Goal: Communication & Community: Answer question/provide support

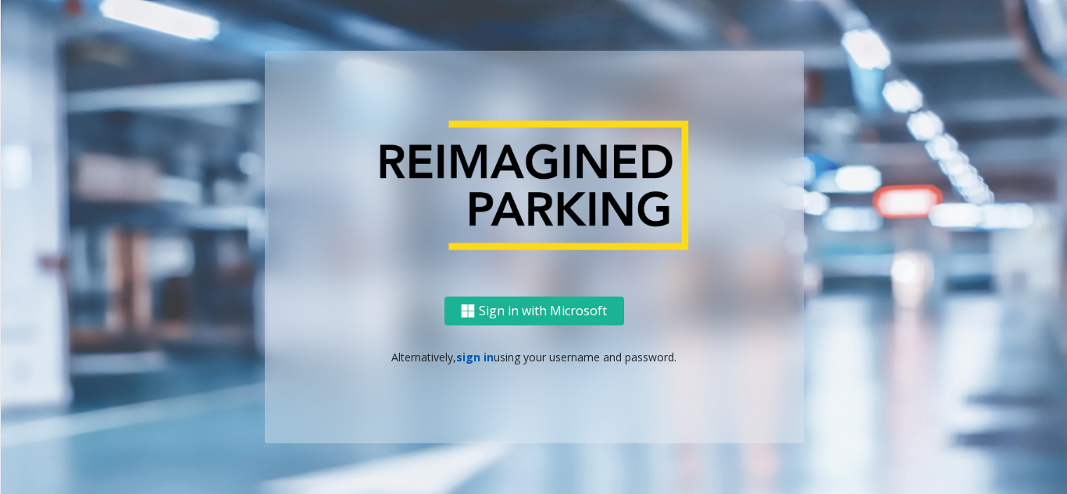
click at [465, 355] on link "sign in" at bounding box center [474, 357] width 37 height 15
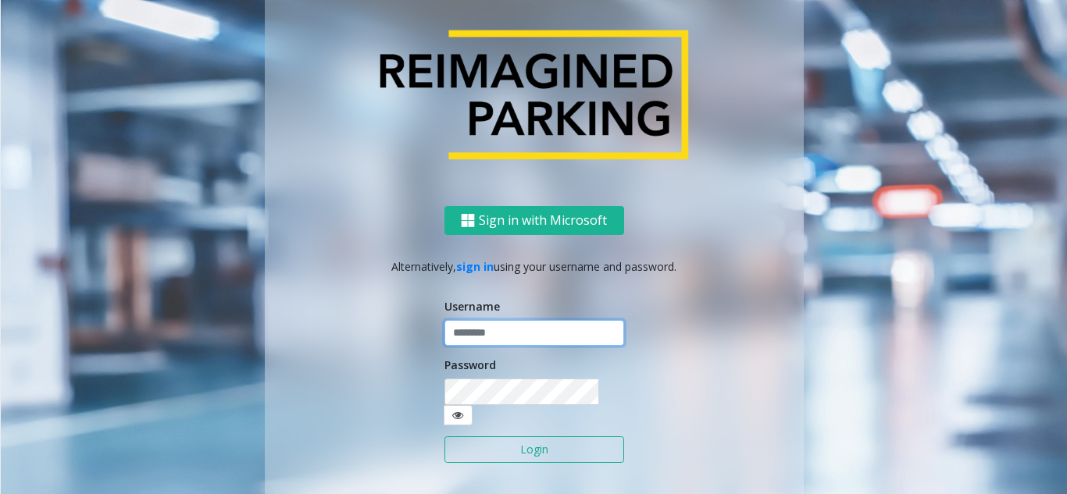
click at [473, 341] on input "text" at bounding box center [534, 333] width 180 height 27
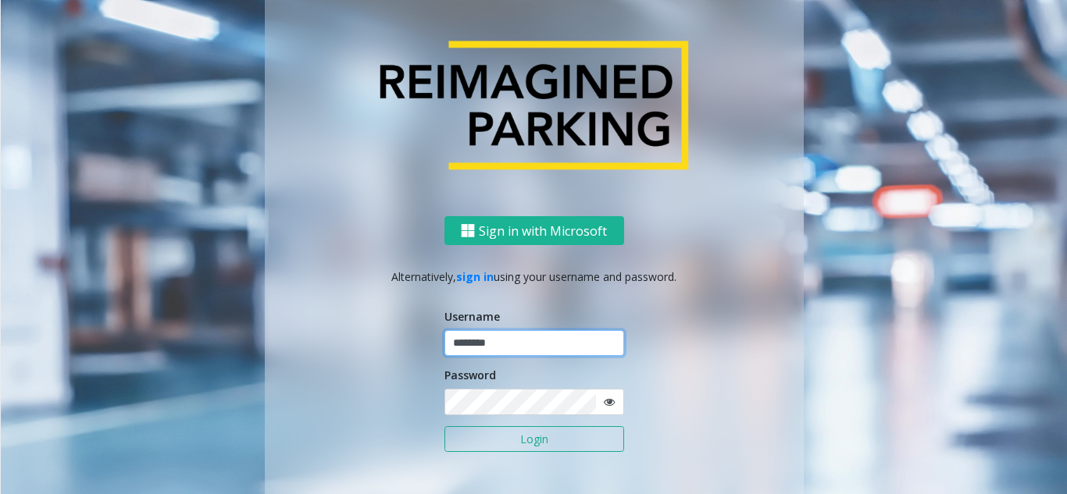
type input "********"
click at [604, 402] on icon at bounding box center [609, 402] width 11 height 11
click at [564, 429] on button "Login" at bounding box center [534, 439] width 180 height 27
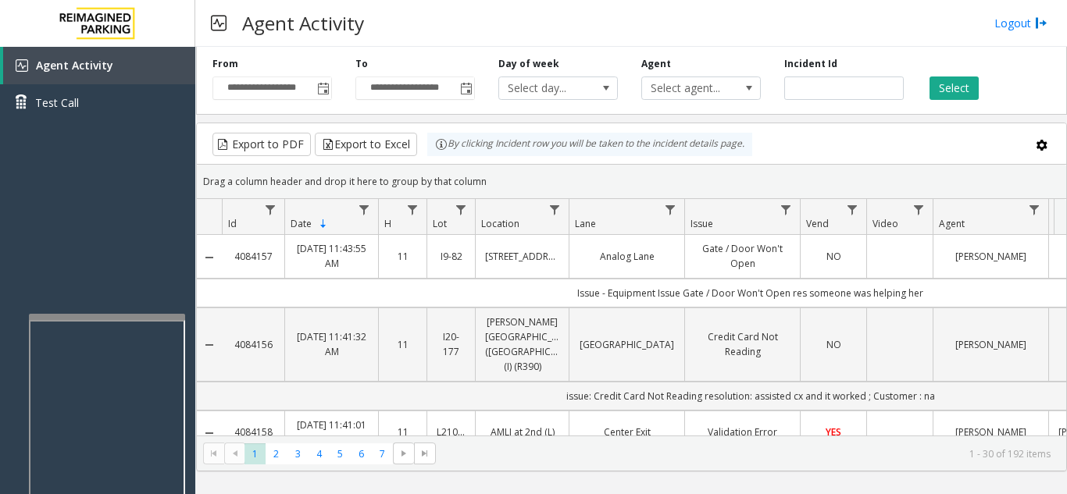
click at [98, 318] on div at bounding box center [107, 317] width 156 height 6
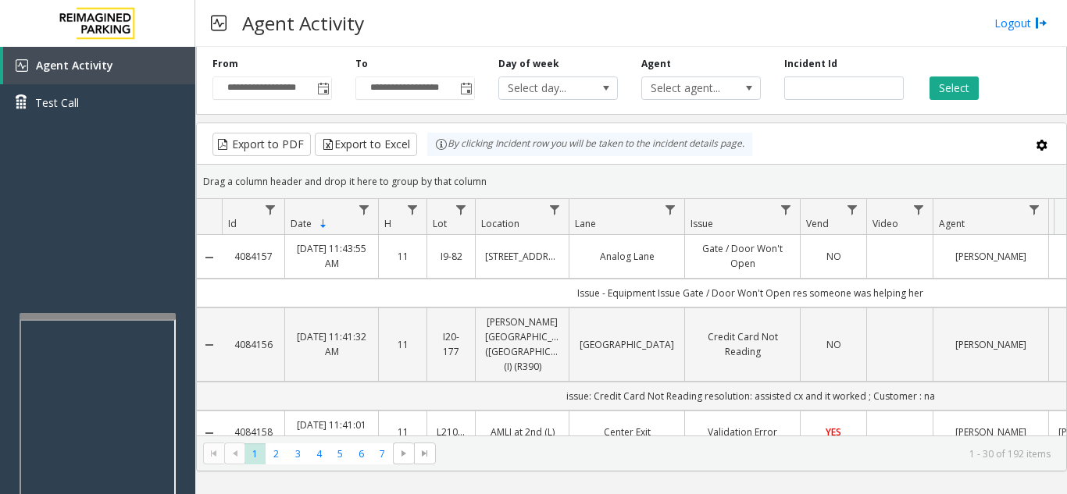
click at [102, 318] on div at bounding box center [98, 316] width 156 height 6
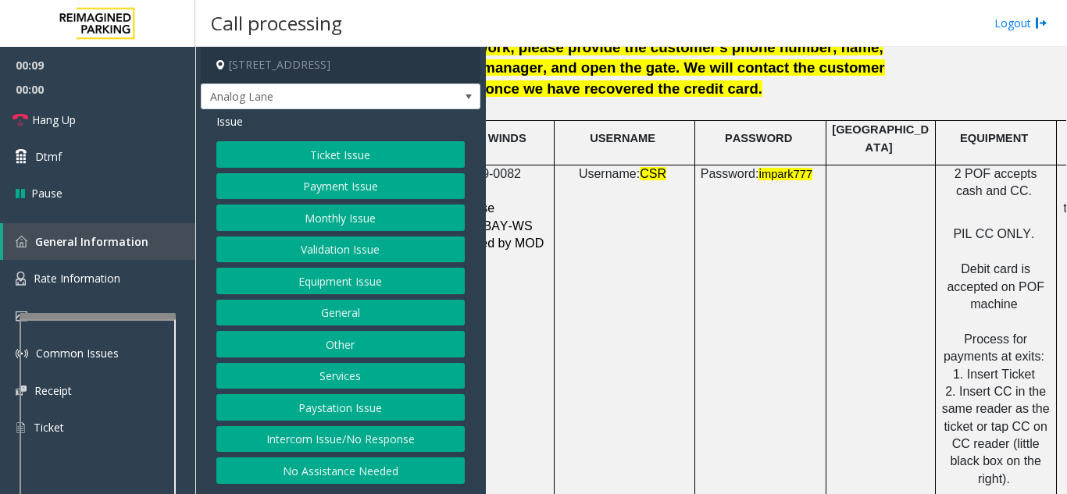
scroll to position [2187, 276]
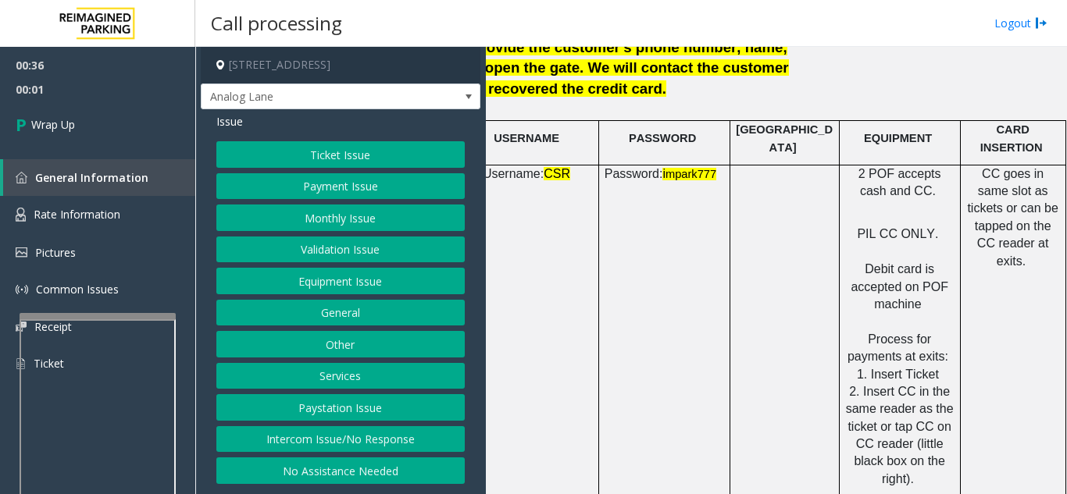
click at [395, 185] on button "Payment Issue" at bounding box center [340, 186] width 248 height 27
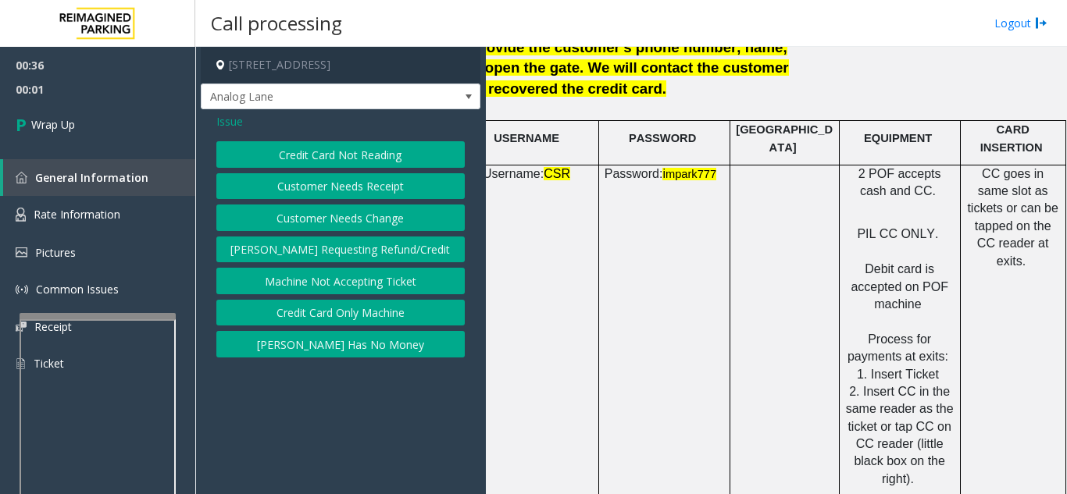
click at [391, 159] on button "Credit Card Not Reading" at bounding box center [340, 154] width 248 height 27
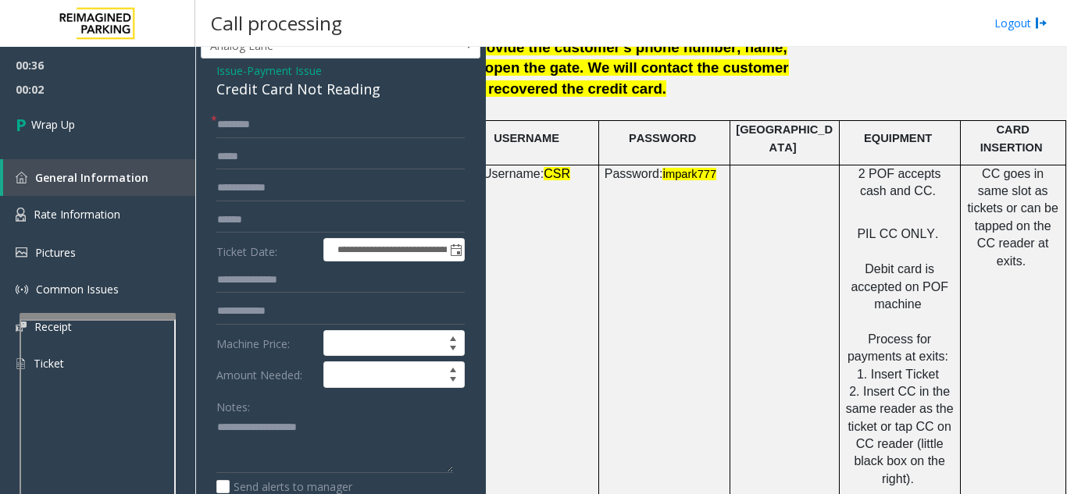
scroll to position [78, 0]
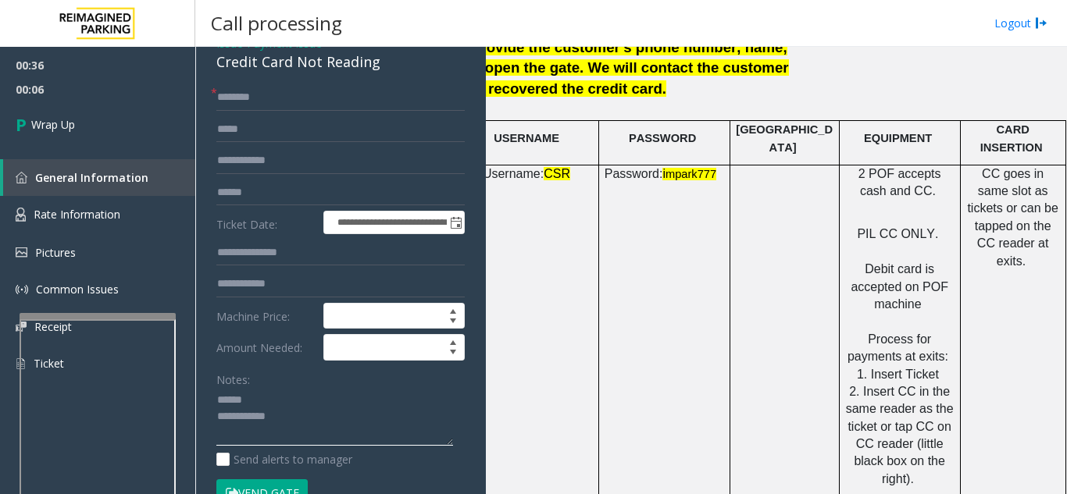
click at [269, 394] on textarea at bounding box center [334, 417] width 237 height 59
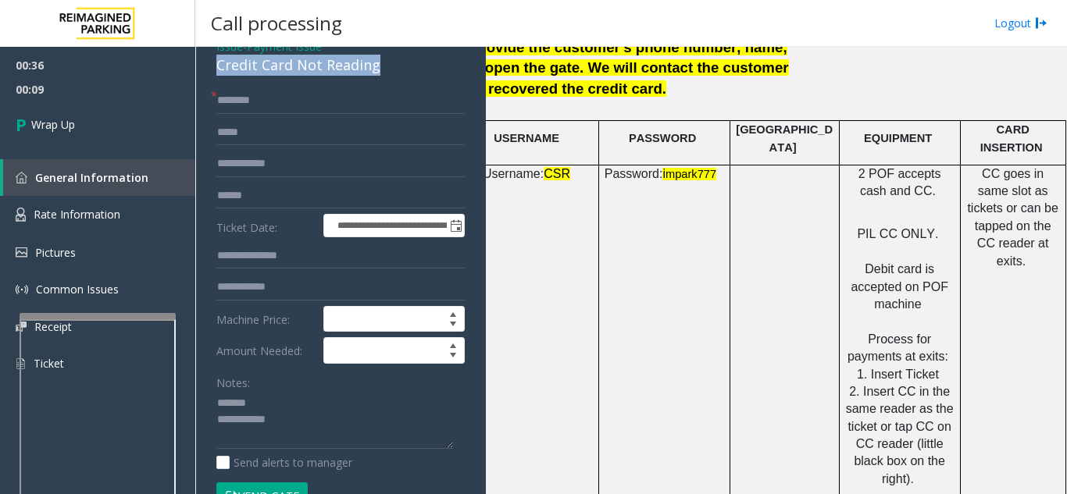
drag, startPoint x: 237, startPoint y: 63, endPoint x: 382, endPoint y: 73, distance: 144.8
click at [382, 73] on div "**********" at bounding box center [341, 430] width 280 height 793
type textarea "**********"
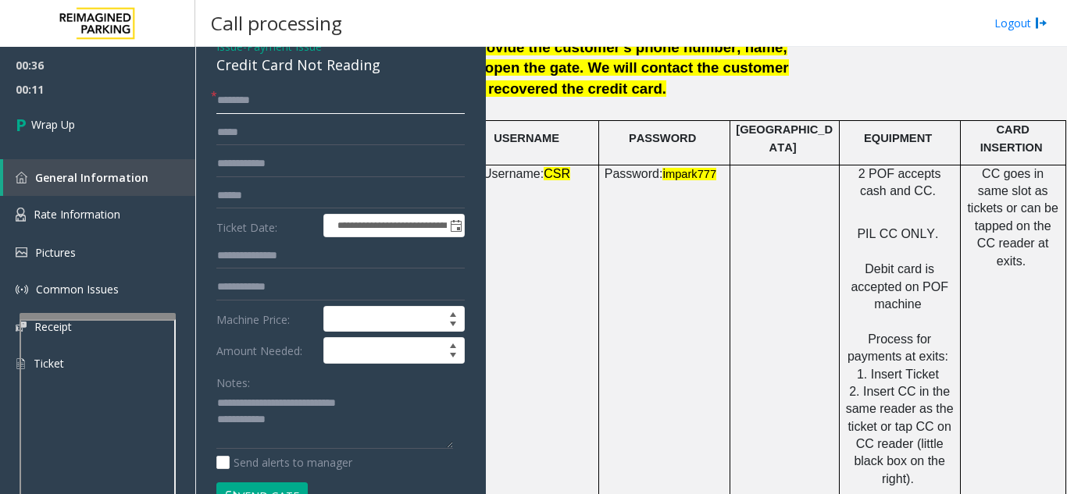
click at [308, 109] on input "text" at bounding box center [340, 100] width 248 height 27
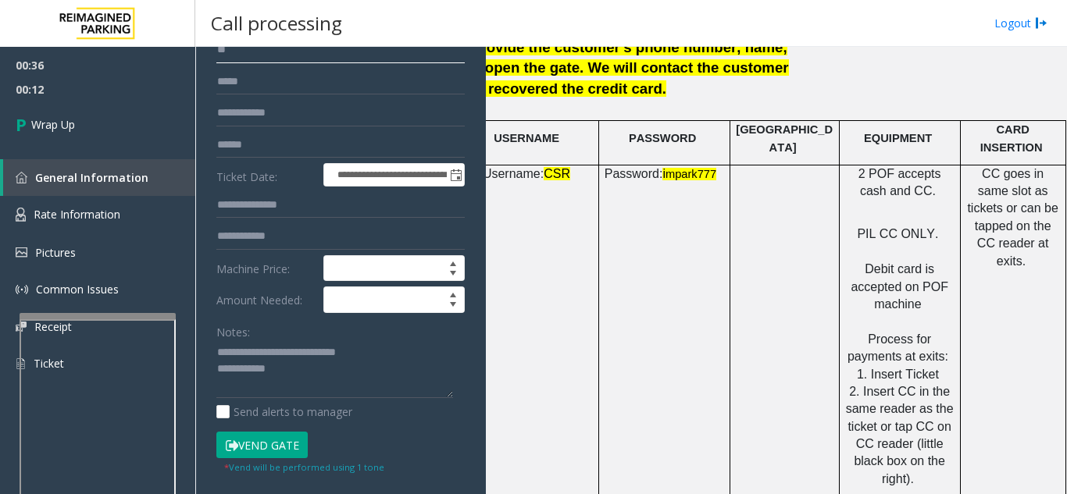
scroll to position [153, 0]
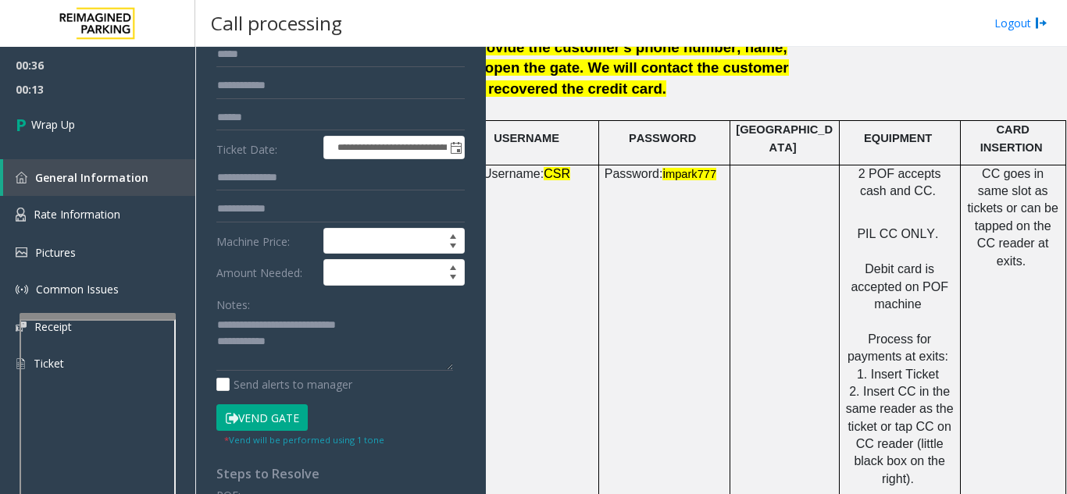
type input "**"
click at [328, 351] on textarea at bounding box center [334, 342] width 237 height 59
click at [326, 331] on textarea at bounding box center [334, 342] width 237 height 59
click at [319, 344] on textarea at bounding box center [334, 342] width 237 height 59
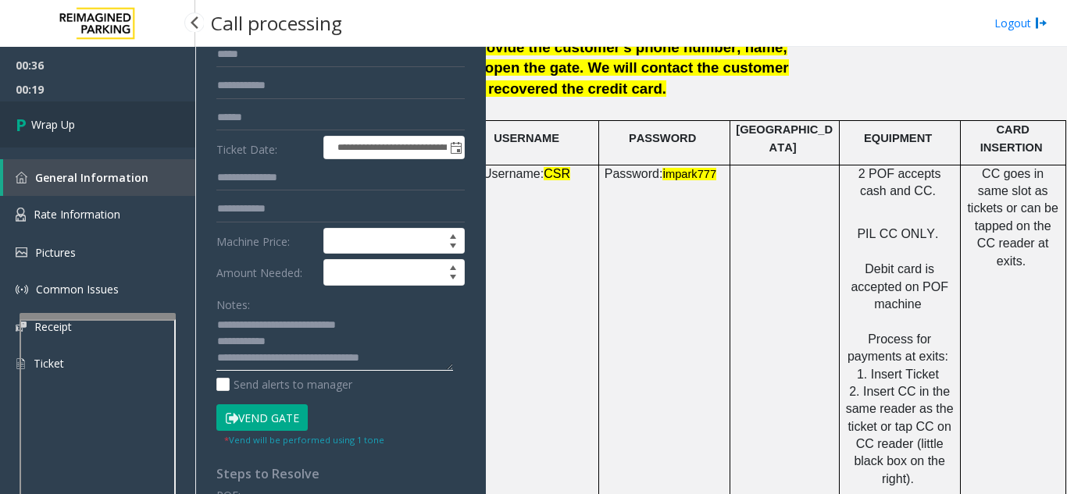
type textarea "**********"
click at [102, 127] on link "Wrap Up" at bounding box center [97, 125] width 195 height 46
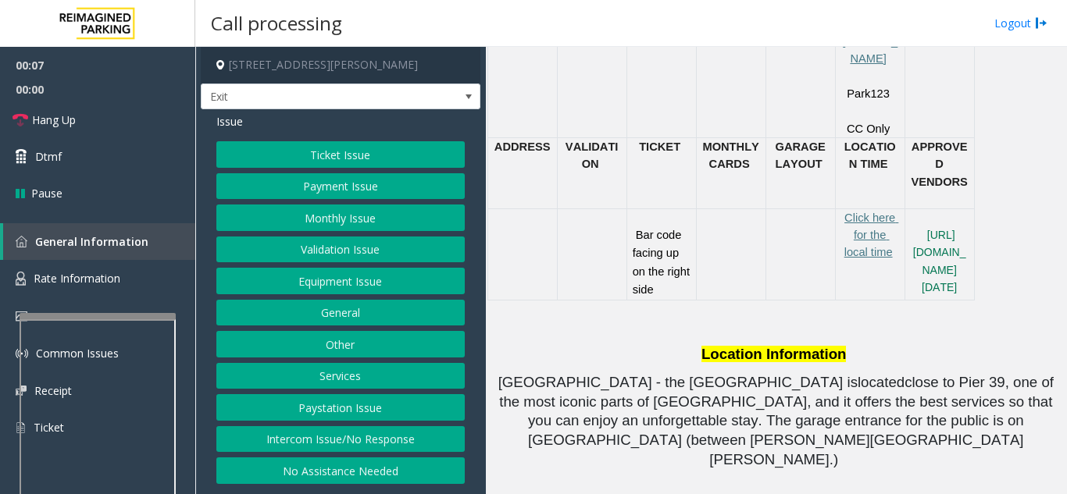
scroll to position [937, 0]
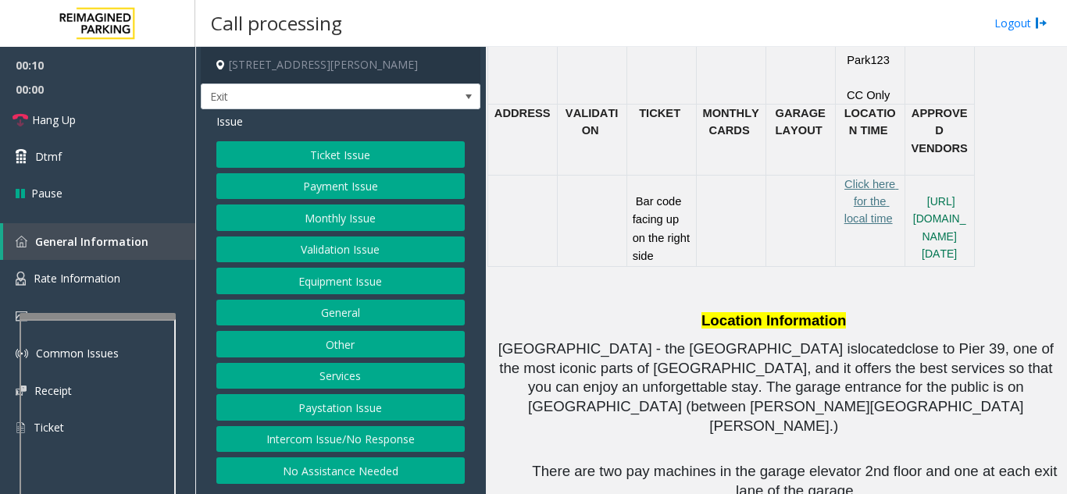
click at [337, 150] on button "Ticket Issue" at bounding box center [340, 154] width 248 height 27
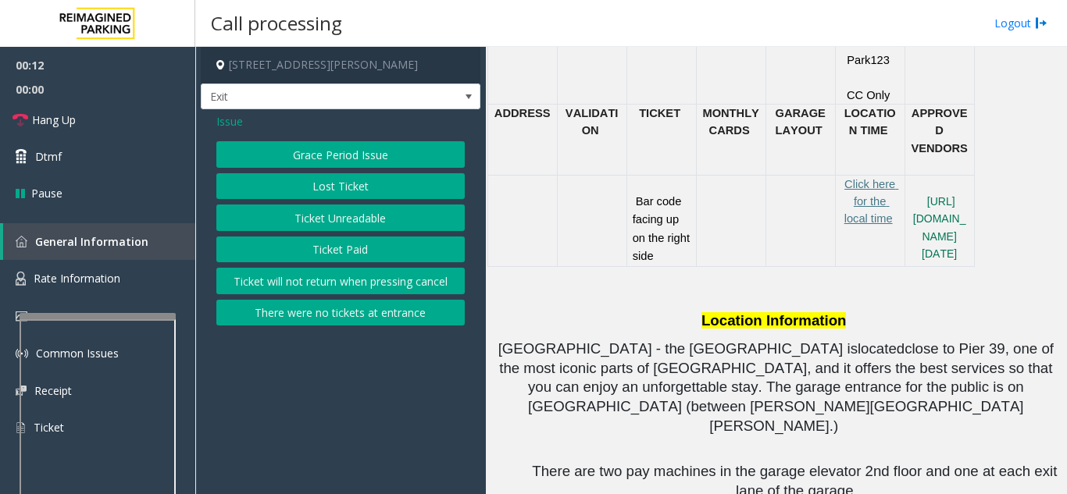
click at [336, 225] on button "Ticket Unreadable" at bounding box center [340, 218] width 248 height 27
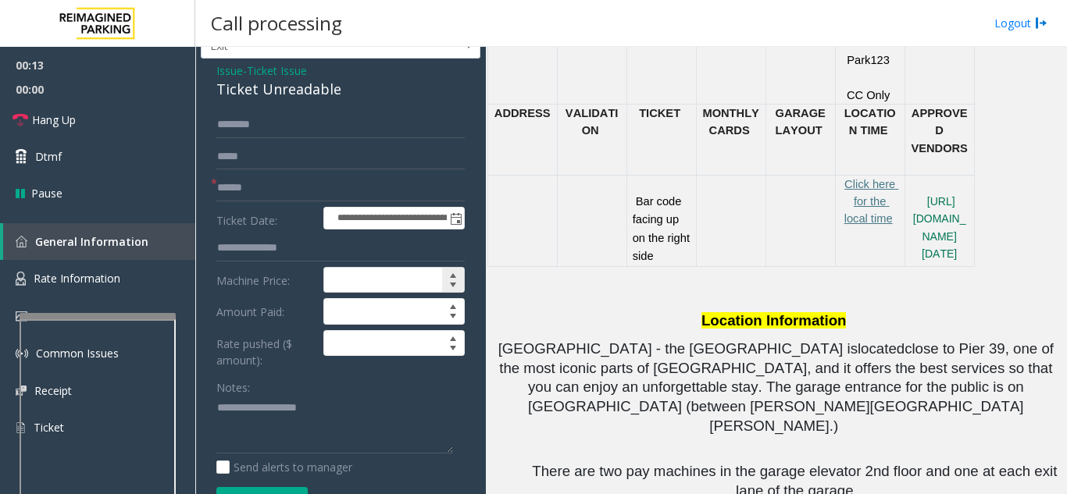
scroll to position [78, 0]
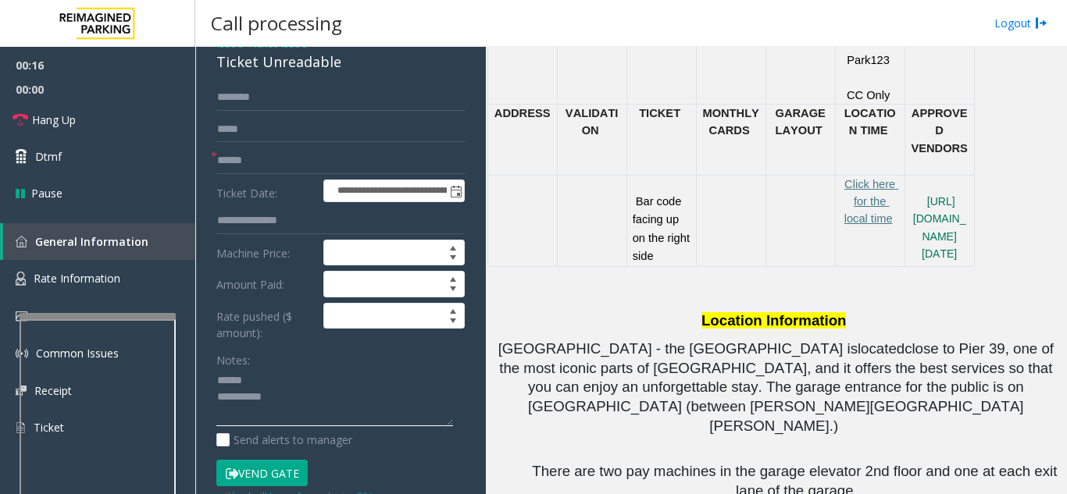
click at [288, 386] on textarea at bounding box center [334, 398] width 237 height 59
drag, startPoint x: 271, startPoint y: 75, endPoint x: 358, endPoint y: 76, distance: 86.7
click at [358, 76] on div "**********" at bounding box center [341, 450] width 280 height 839
type textarea "**********"
click at [281, 159] on input "text" at bounding box center [340, 161] width 248 height 27
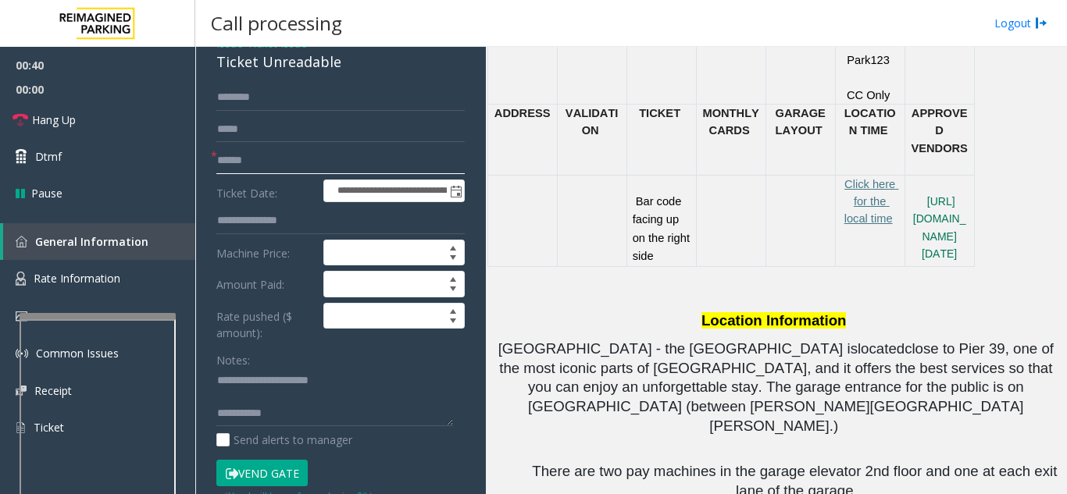
type input "******"
click at [253, 468] on button "Vend Gate" at bounding box center [261, 473] width 91 height 27
click at [280, 413] on textarea at bounding box center [334, 398] width 237 height 59
click at [365, 374] on textarea at bounding box center [334, 398] width 237 height 59
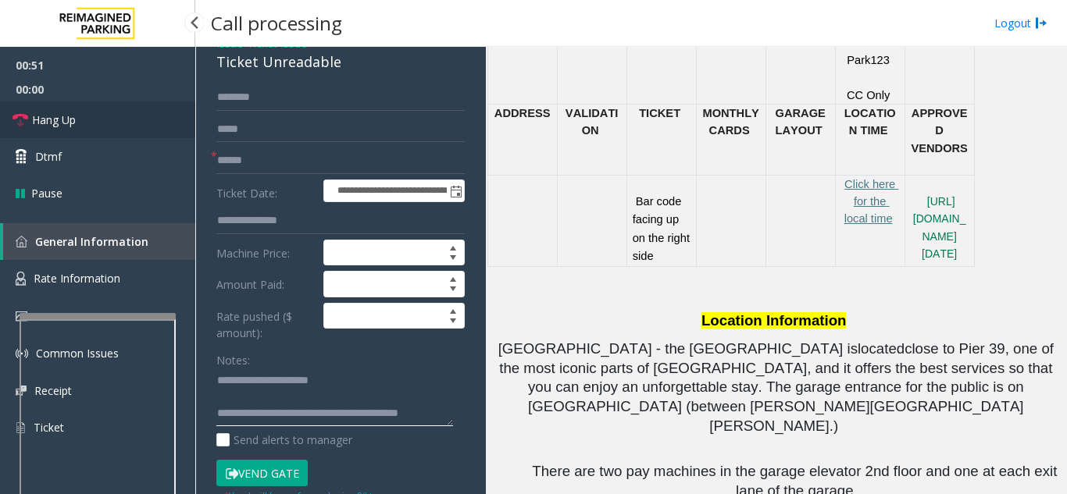
type textarea "**********"
click at [83, 116] on link "Hang Up" at bounding box center [97, 120] width 195 height 37
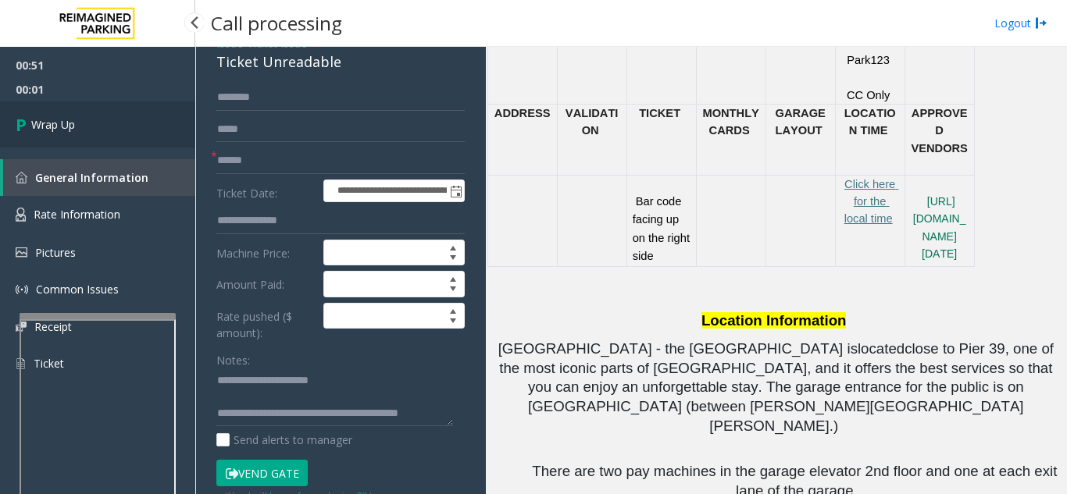
click at [83, 116] on link "Wrap Up" at bounding box center [97, 125] width 195 height 46
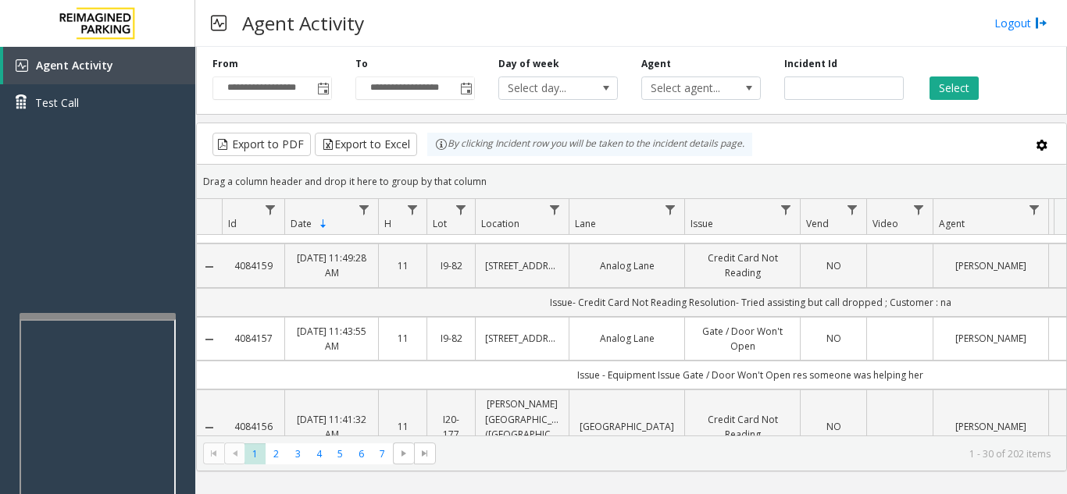
scroll to position [781, 0]
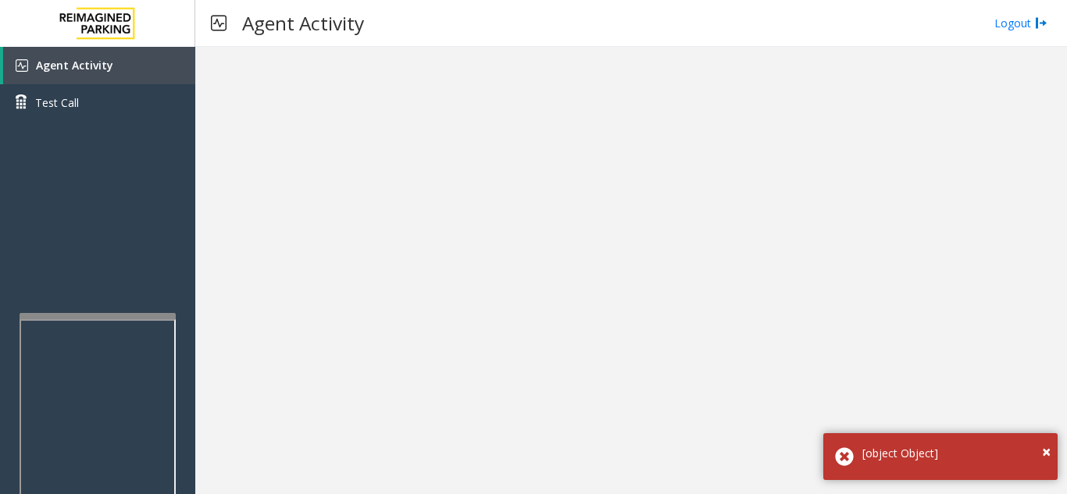
click at [250, 276] on div at bounding box center [631, 271] width 872 height 448
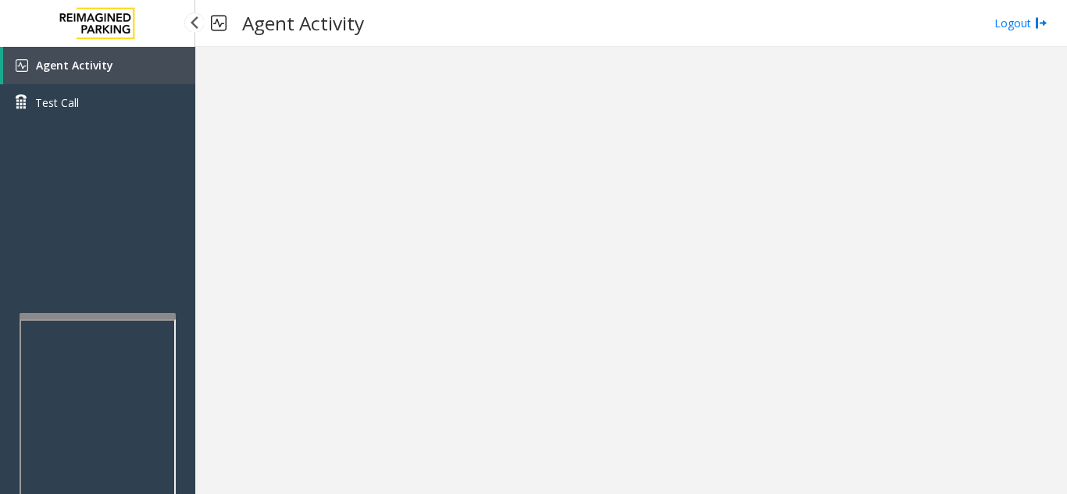
click at [101, 73] on link "Agent Activity" at bounding box center [99, 65] width 192 height 37
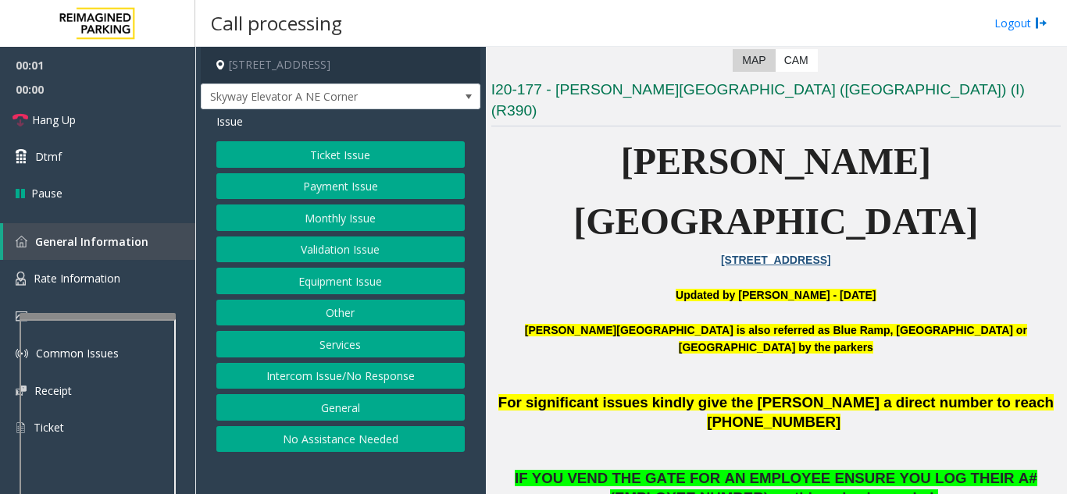
scroll to position [312, 0]
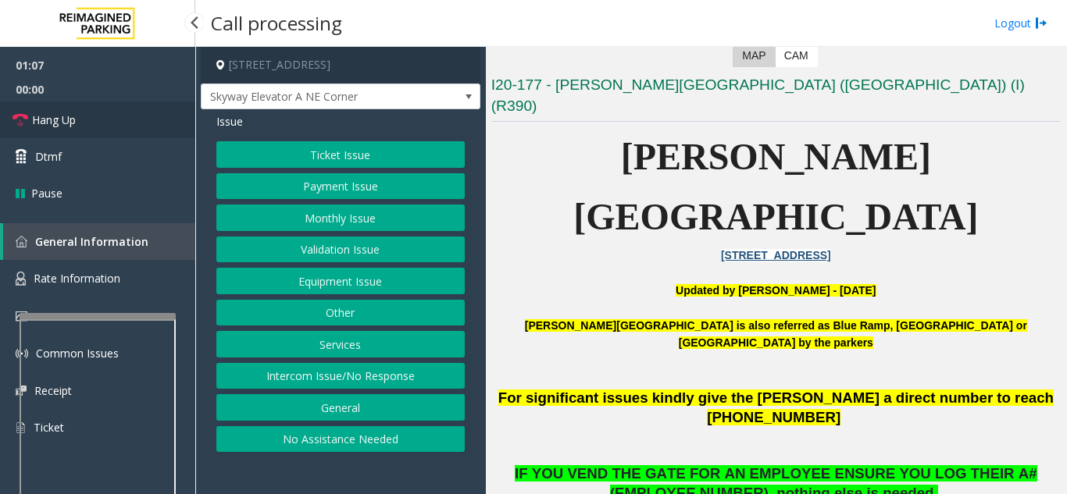
click at [84, 130] on link "Hang Up" at bounding box center [97, 120] width 195 height 37
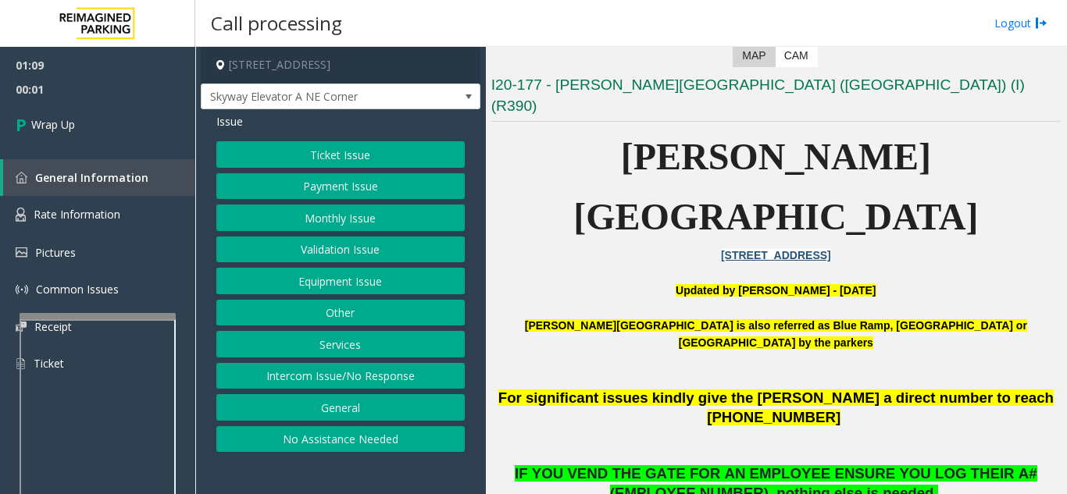
click at [347, 196] on button "Payment Issue" at bounding box center [340, 186] width 248 height 27
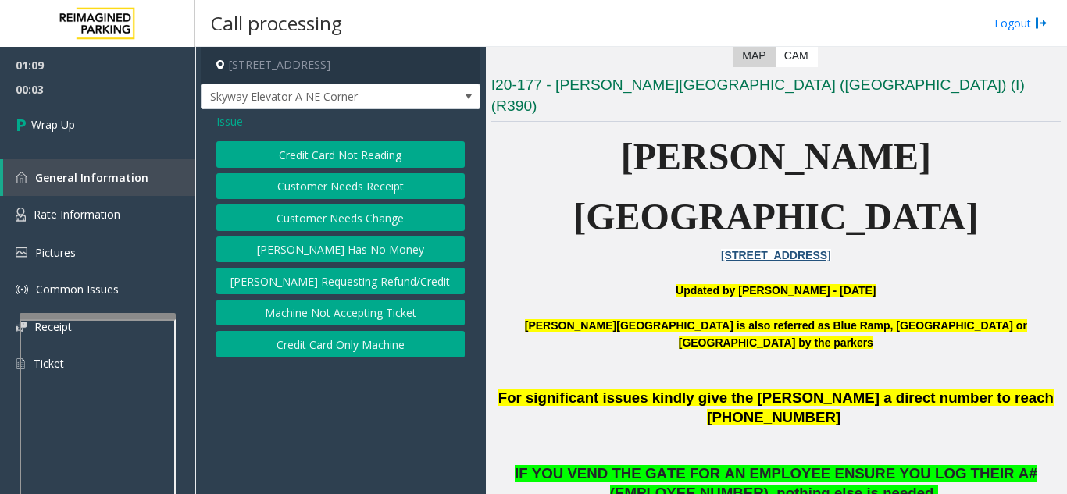
click at [347, 196] on button "Customer Needs Receipt" at bounding box center [340, 186] width 248 height 27
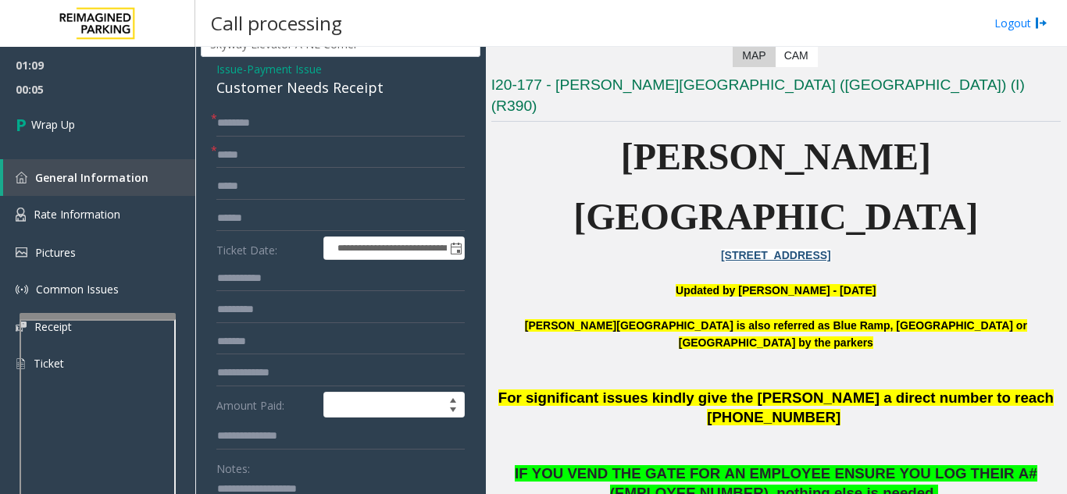
scroll to position [78, 0]
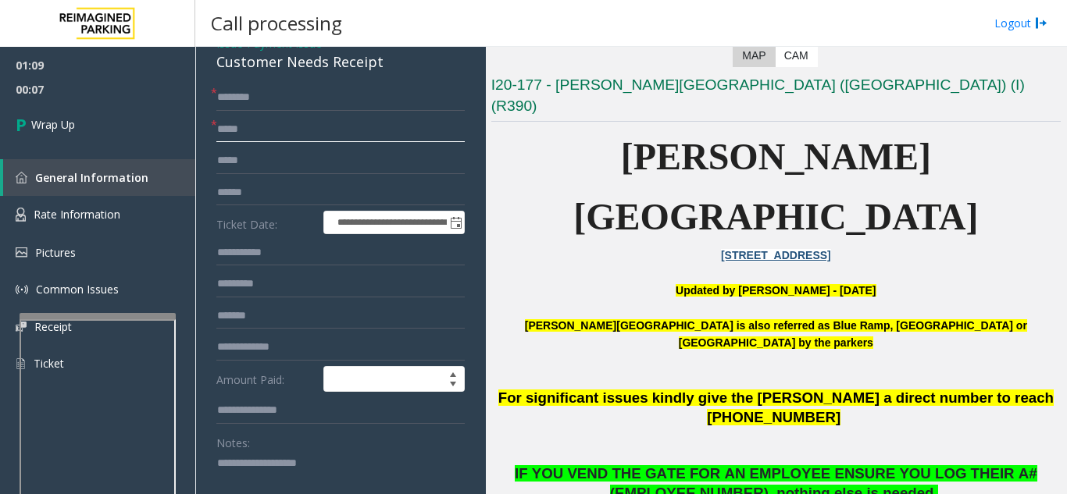
click at [306, 130] on input "text" at bounding box center [340, 129] width 248 height 27
type input "**"
click at [307, 104] on input "text" at bounding box center [340, 97] width 248 height 27
type input "**"
click at [262, 466] on textarea at bounding box center [334, 480] width 237 height 59
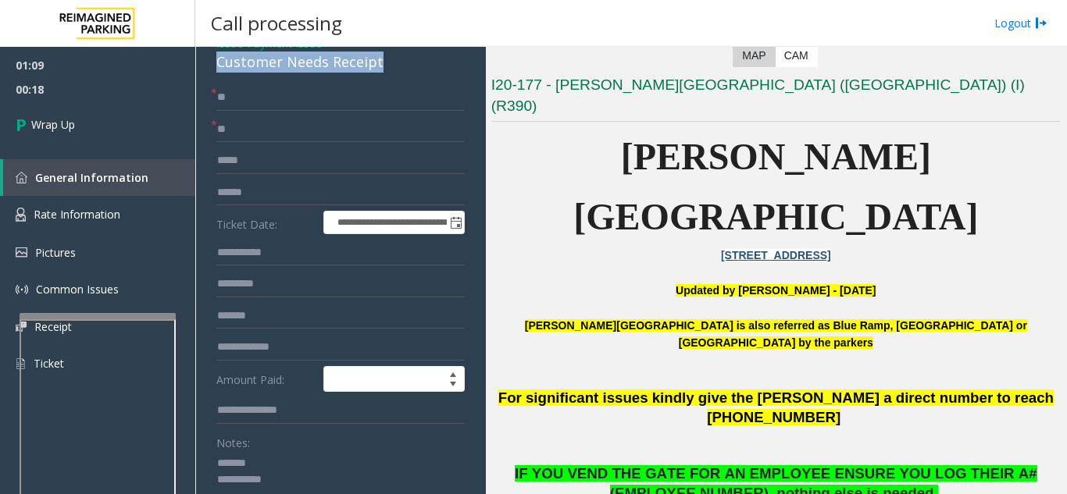
drag, startPoint x: 253, startPoint y: 71, endPoint x: 401, endPoint y: 69, distance: 147.6
click at [401, 69] on div "**********" at bounding box center [341, 399] width 280 height 737
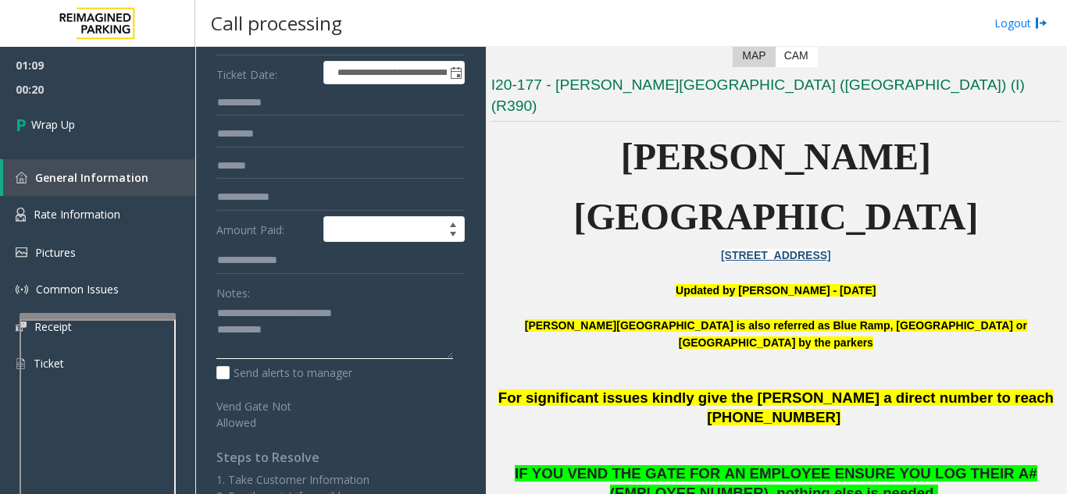
scroll to position [234, 0]
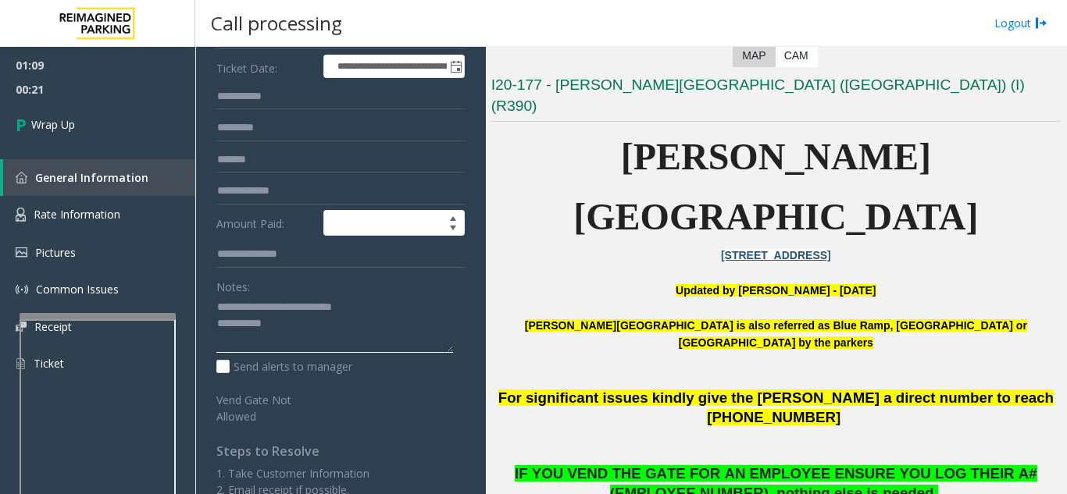
click at [324, 326] on textarea at bounding box center [334, 324] width 237 height 59
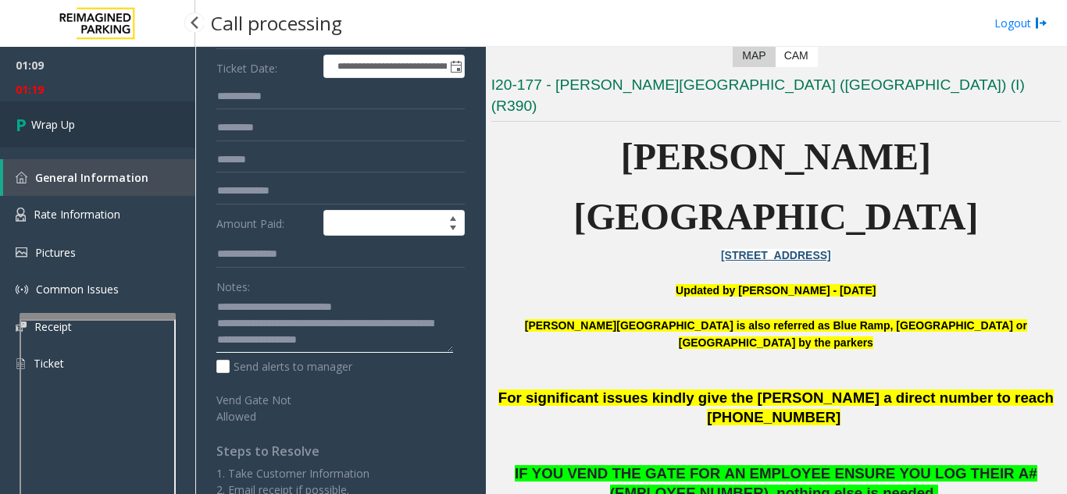
type textarea "**********"
click at [99, 121] on link "Wrap Up" at bounding box center [97, 125] width 195 height 46
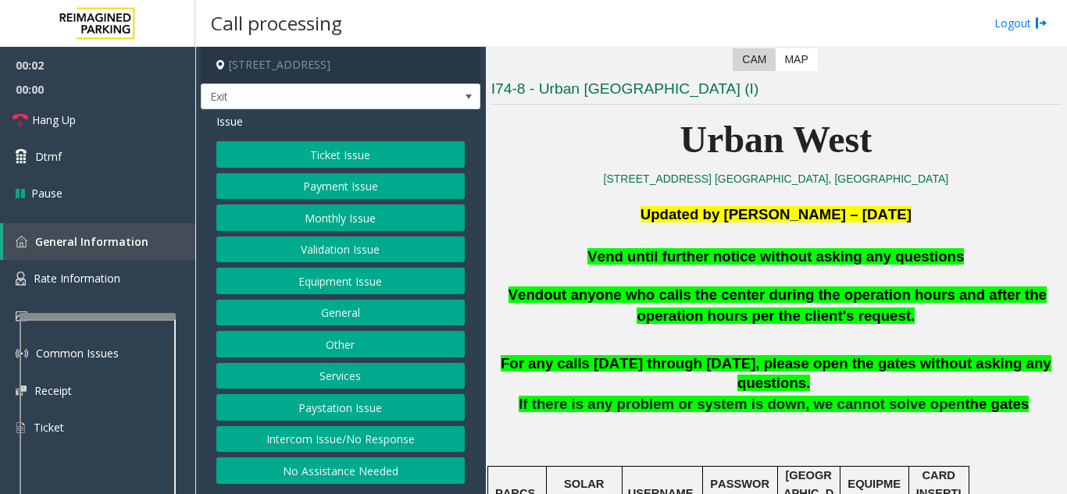
scroll to position [391, 0]
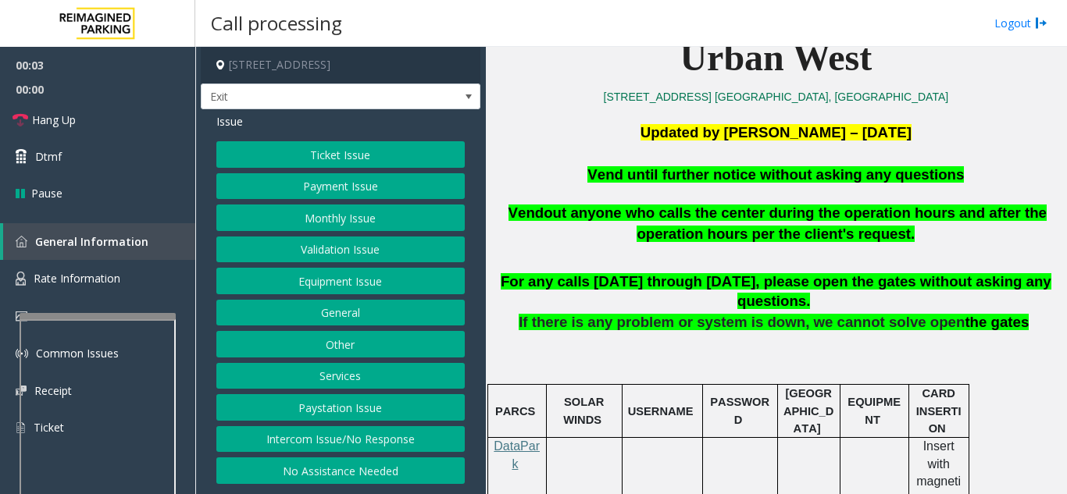
click at [359, 283] on button "Equipment Issue" at bounding box center [340, 281] width 248 height 27
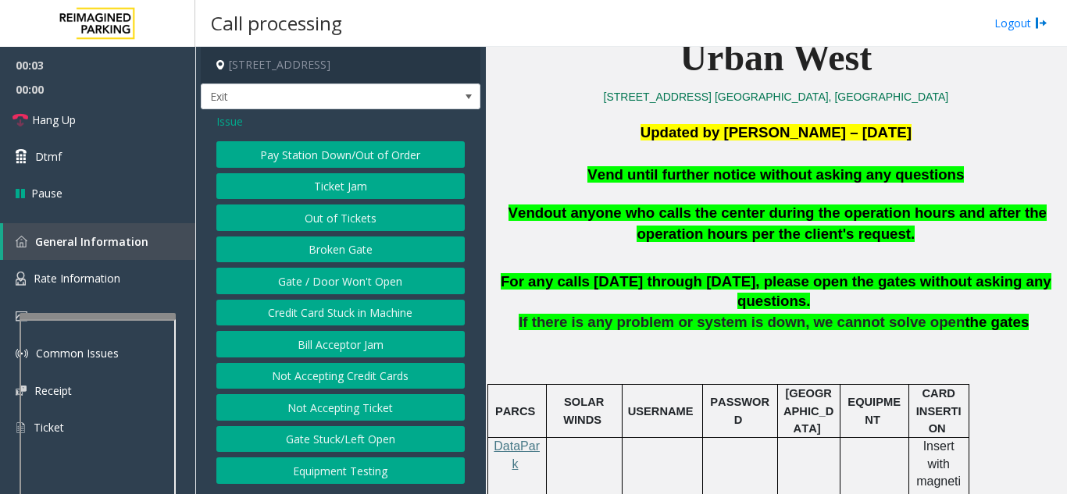
click at [359, 283] on button "Gate / Door Won't Open" at bounding box center [340, 281] width 248 height 27
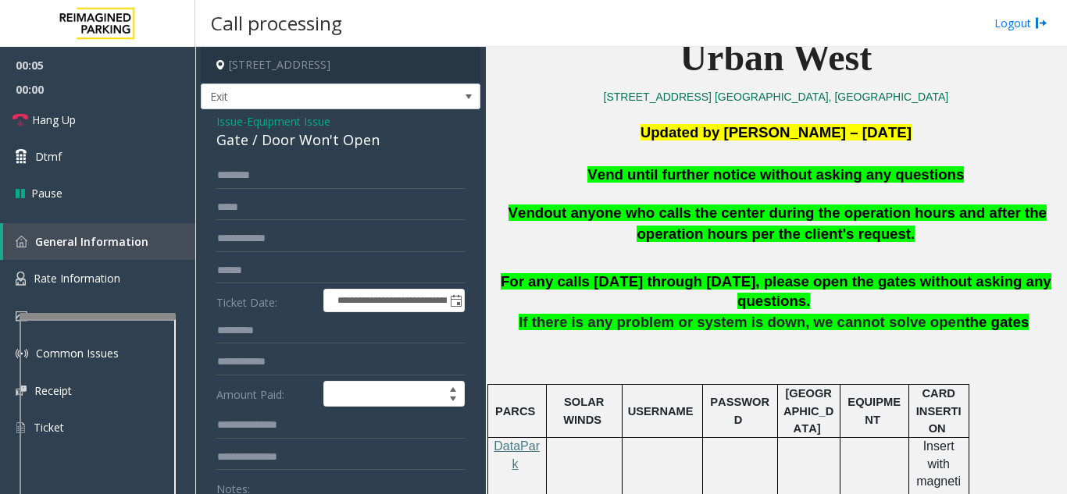
click at [227, 116] on span "Issue" at bounding box center [229, 121] width 27 height 16
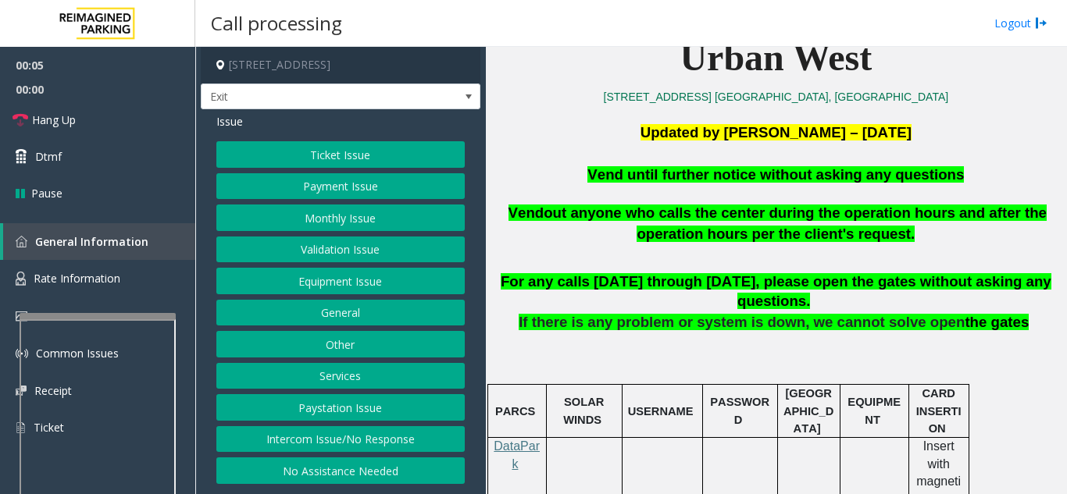
click at [324, 144] on button "Ticket Issue" at bounding box center [340, 154] width 248 height 27
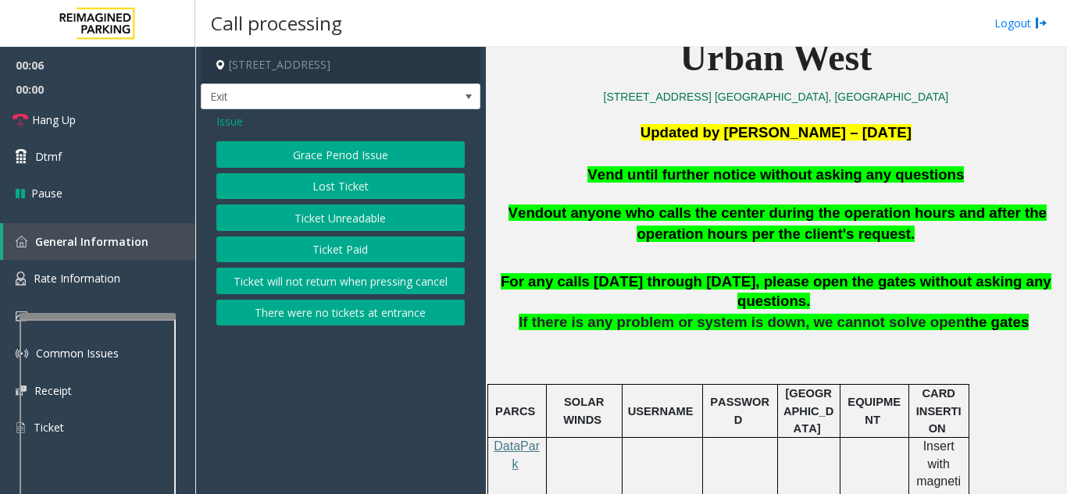
click at [330, 219] on button "Ticket Unreadable" at bounding box center [340, 218] width 248 height 27
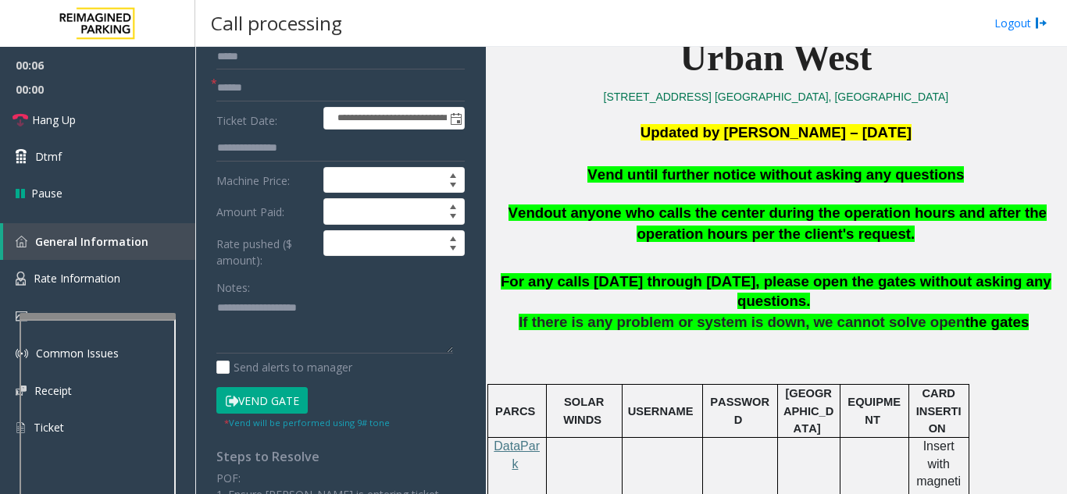
scroll to position [156, 0]
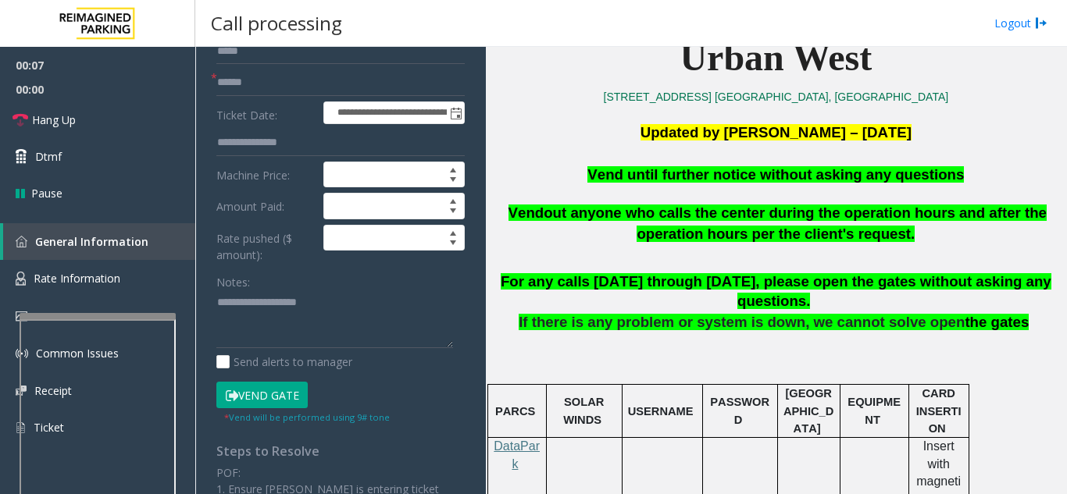
click at [280, 396] on button "Vend Gate" at bounding box center [261, 395] width 91 height 27
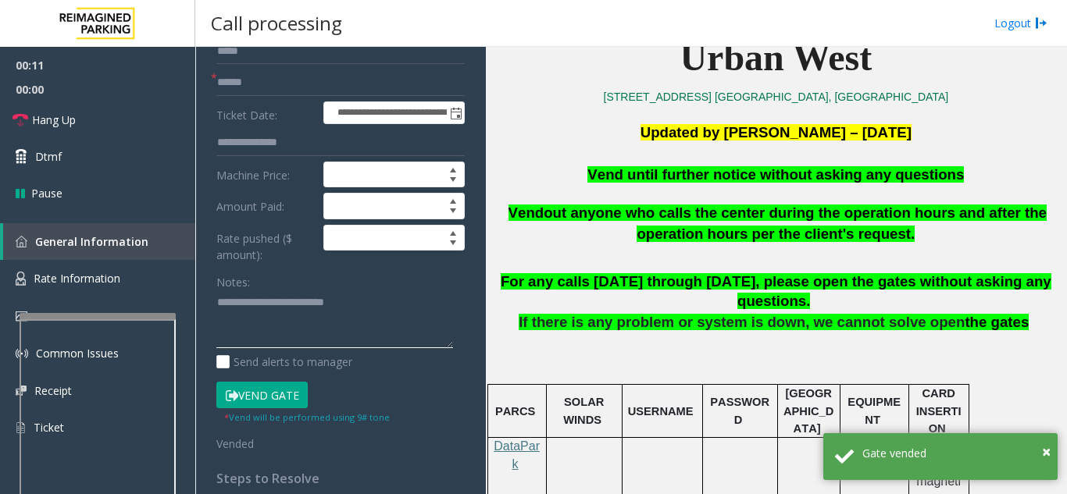
click at [378, 294] on textarea at bounding box center [334, 320] width 237 height 59
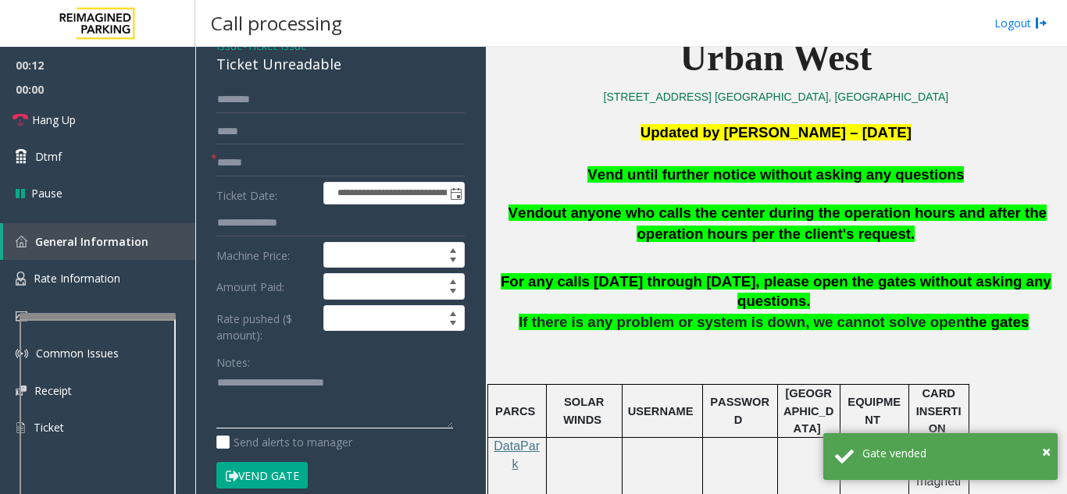
scroll to position [0, 0]
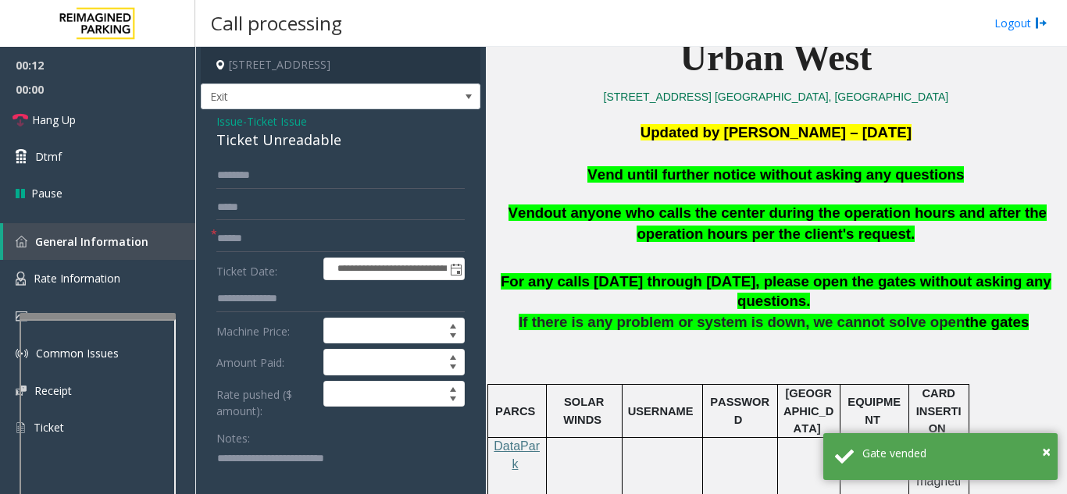
type textarea "**********"
click at [271, 243] on input "text" at bounding box center [340, 239] width 248 height 27
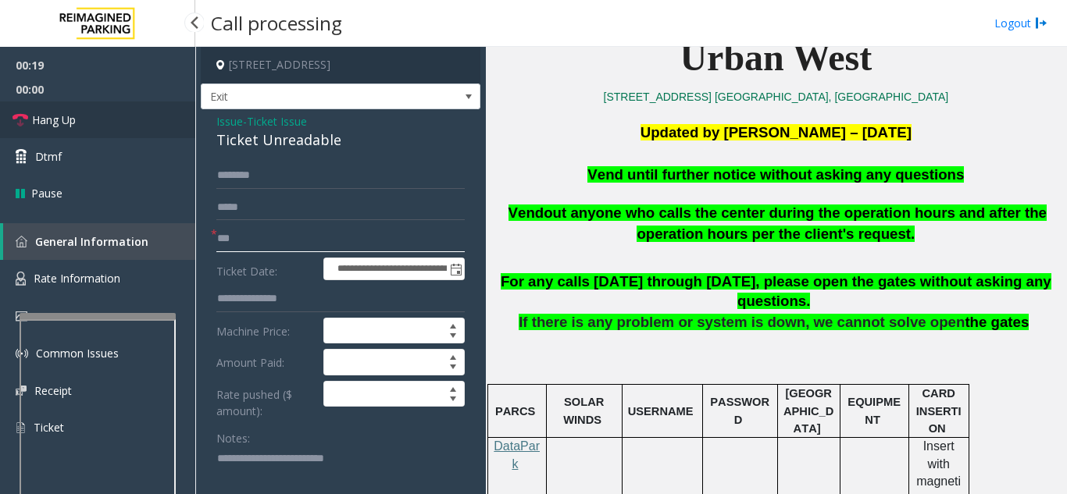
type input "**"
click at [98, 121] on link "Hang Up" at bounding box center [97, 120] width 195 height 37
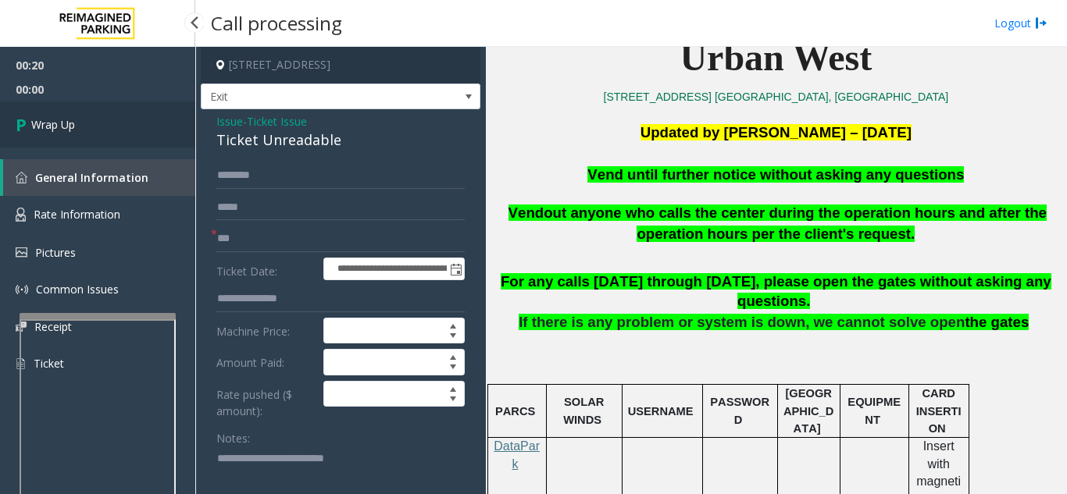
click at [98, 121] on link "Wrap Up" at bounding box center [97, 125] width 195 height 46
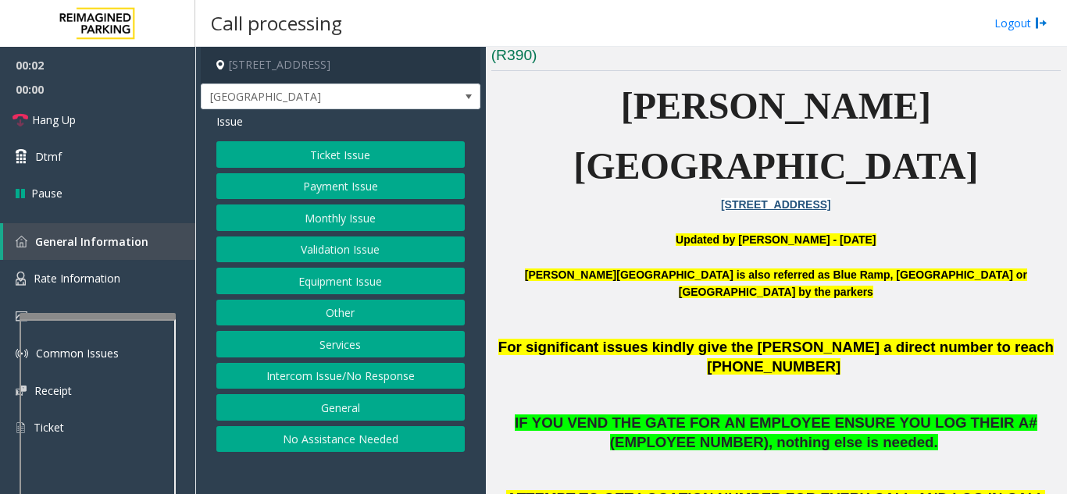
scroll to position [391, 0]
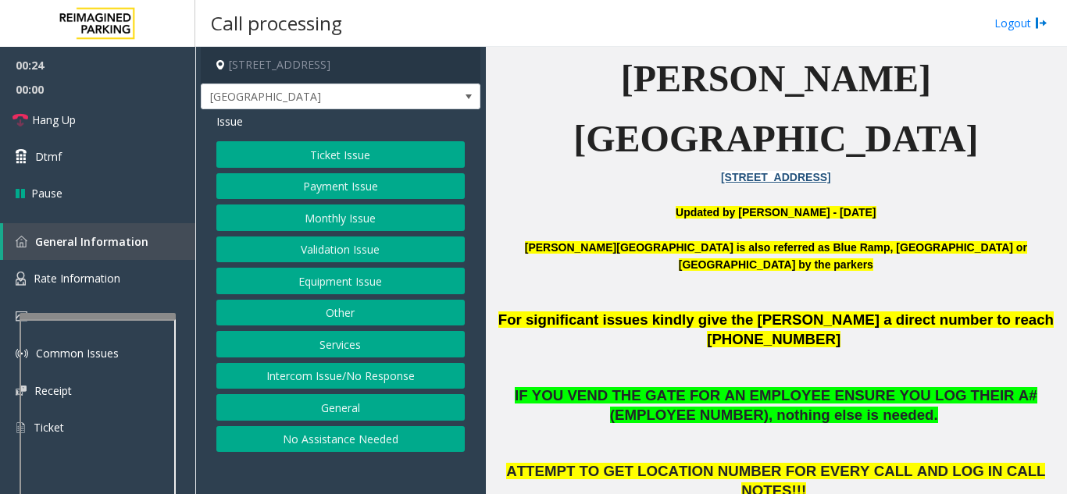
click at [357, 277] on button "Equipment Issue" at bounding box center [340, 281] width 248 height 27
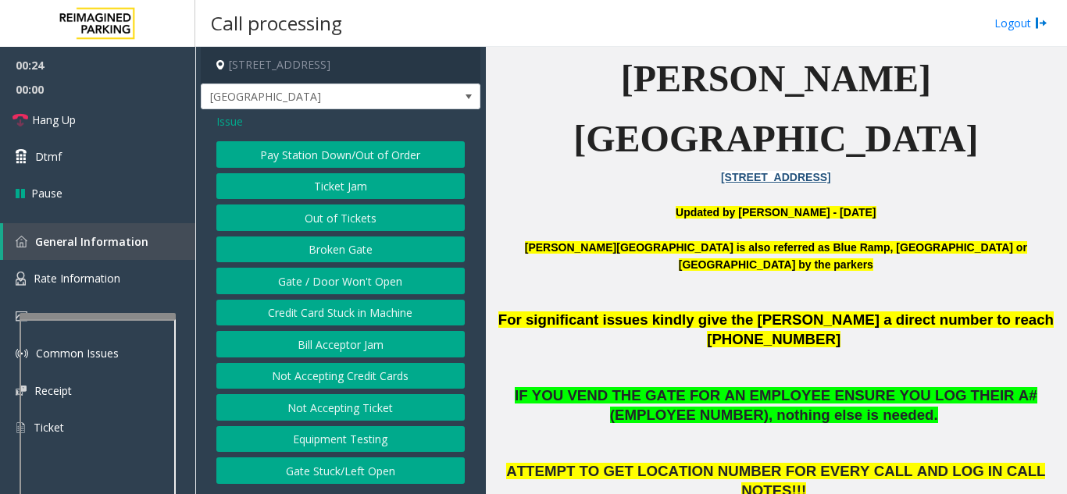
click at [357, 277] on button "Gate / Door Won't Open" at bounding box center [340, 281] width 248 height 27
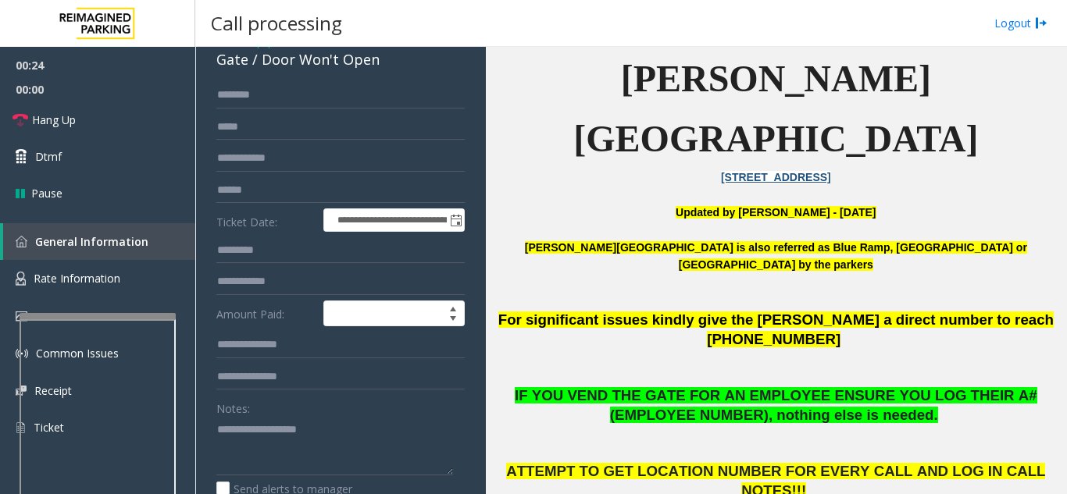
scroll to position [156, 0]
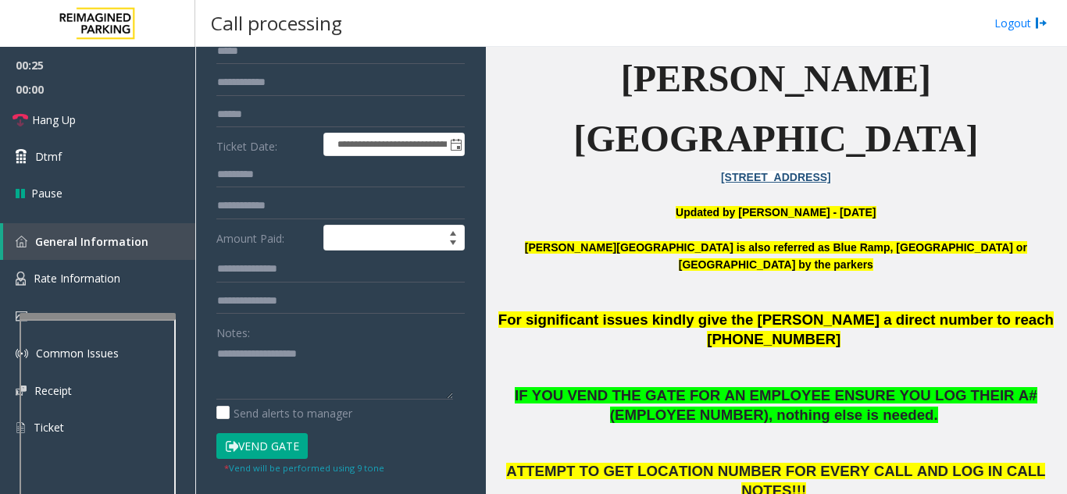
click at [270, 446] on button "Vend Gate" at bounding box center [261, 446] width 91 height 27
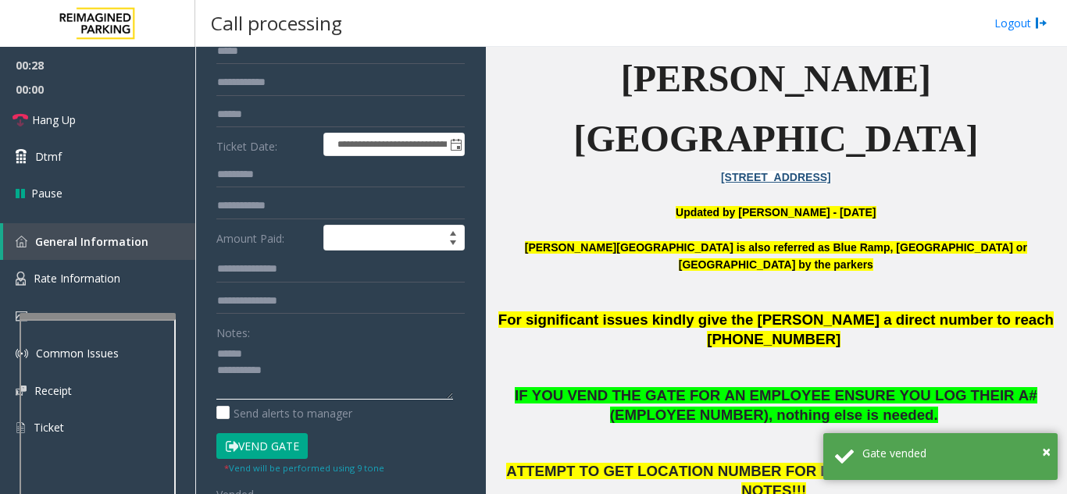
click at [271, 348] on textarea at bounding box center [334, 370] width 237 height 59
click at [285, 350] on textarea at bounding box center [334, 370] width 237 height 59
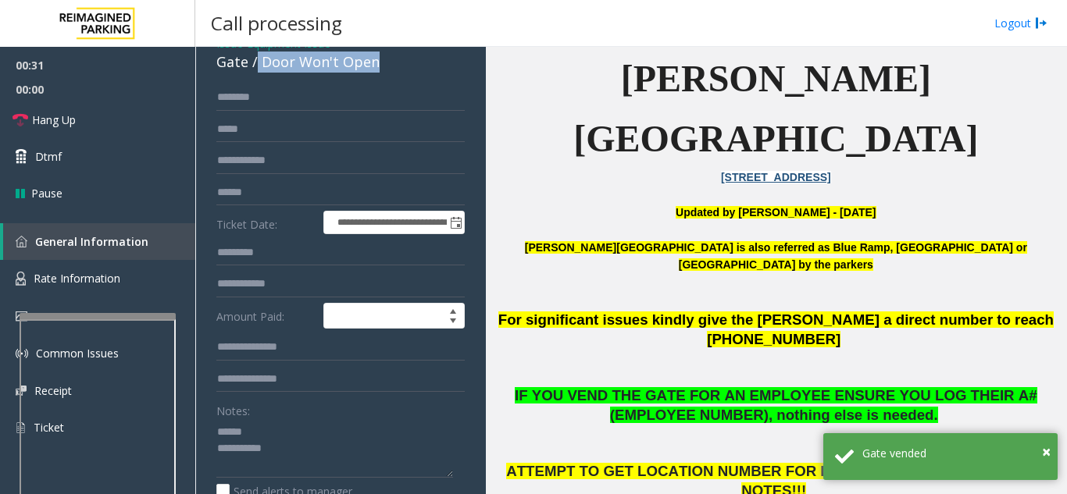
drag, startPoint x: 257, startPoint y: 62, endPoint x: 384, endPoint y: 67, distance: 126.6
click at [384, 67] on div "Gate / Door Won't Open" at bounding box center [340, 62] width 248 height 21
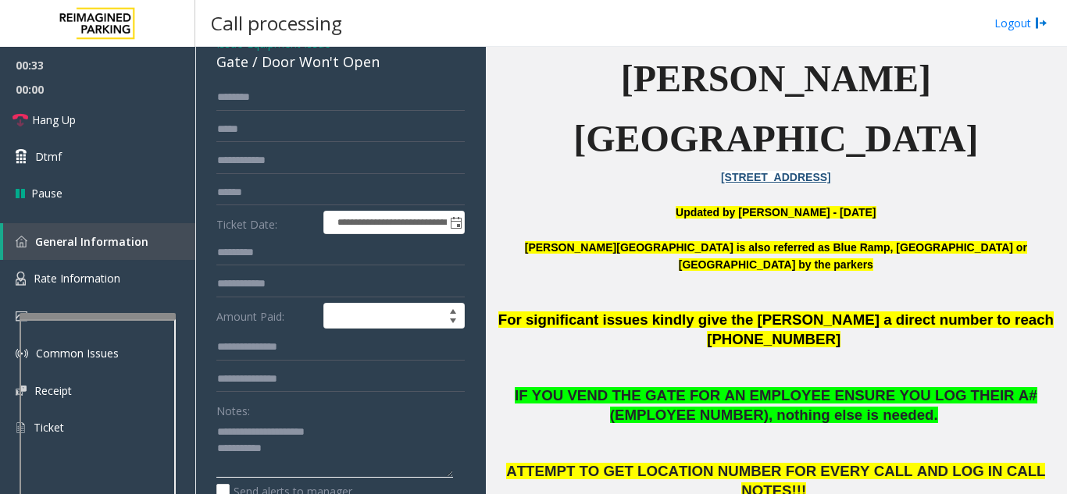
click at [348, 451] on textarea at bounding box center [334, 448] width 237 height 59
click at [64, 123] on span "Hang Up" at bounding box center [54, 120] width 44 height 16
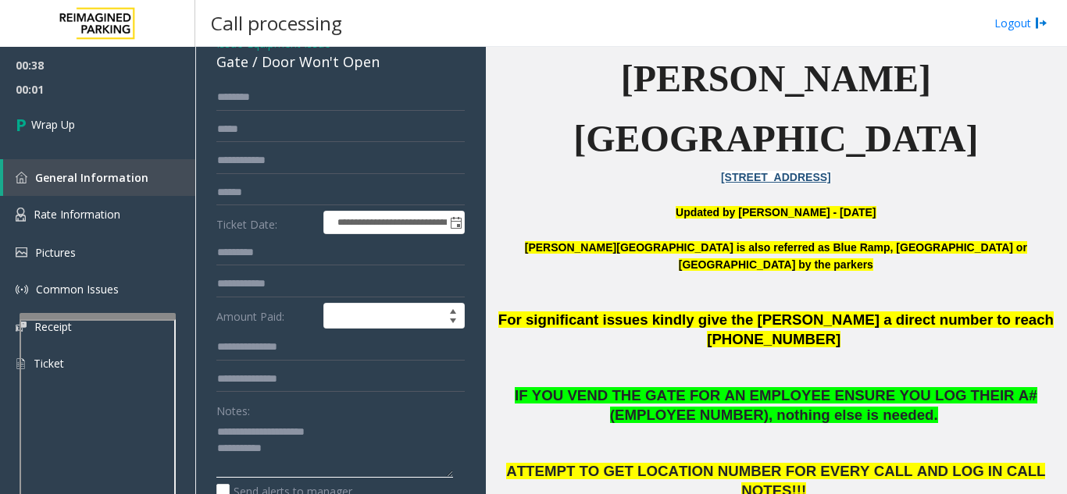
click at [376, 454] on textarea at bounding box center [334, 448] width 237 height 59
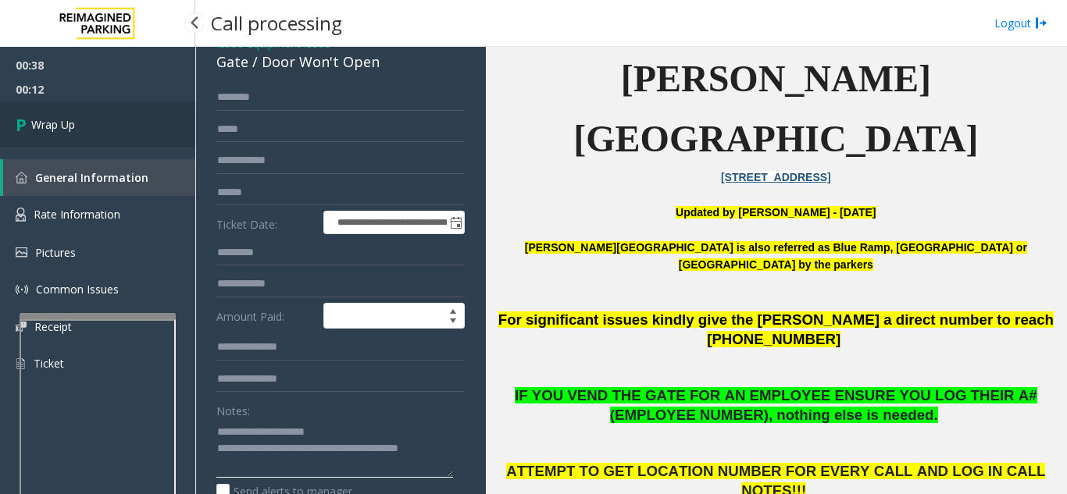
type textarea "**********"
click at [55, 134] on link "Wrap Up" at bounding box center [97, 125] width 195 height 46
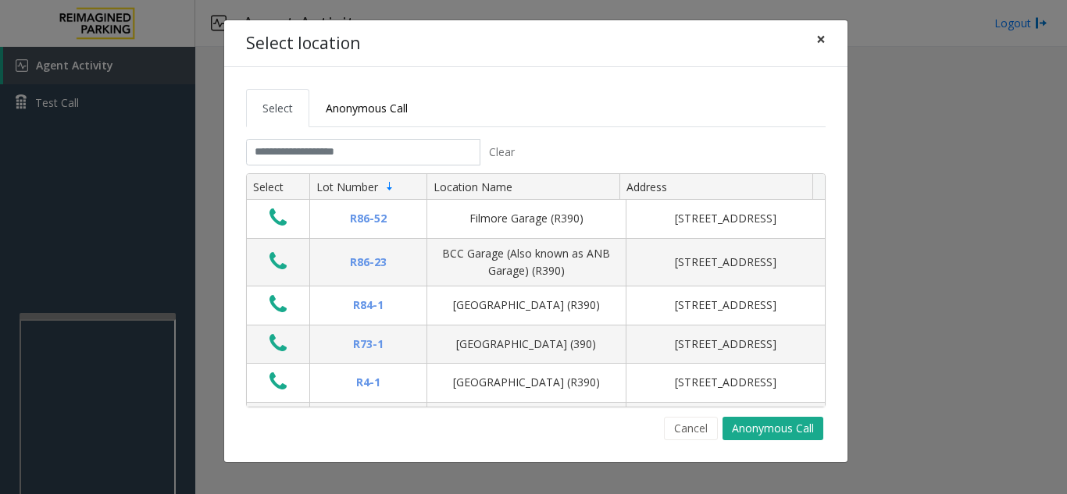
drag, startPoint x: 822, startPoint y: 41, endPoint x: 815, endPoint y: 47, distance: 8.9
click at [822, 41] on span "×" at bounding box center [820, 39] width 9 height 22
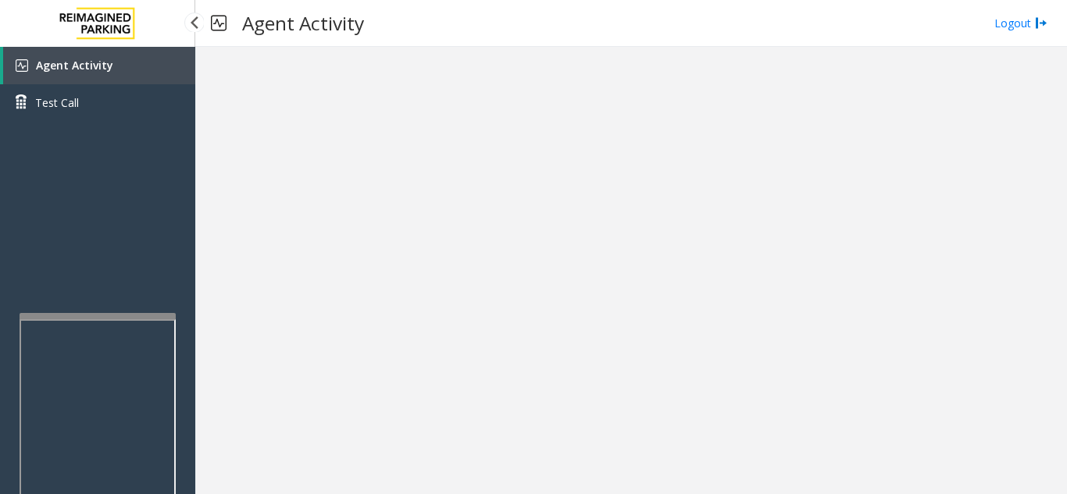
click at [130, 58] on link "Agent Activity" at bounding box center [99, 65] width 192 height 37
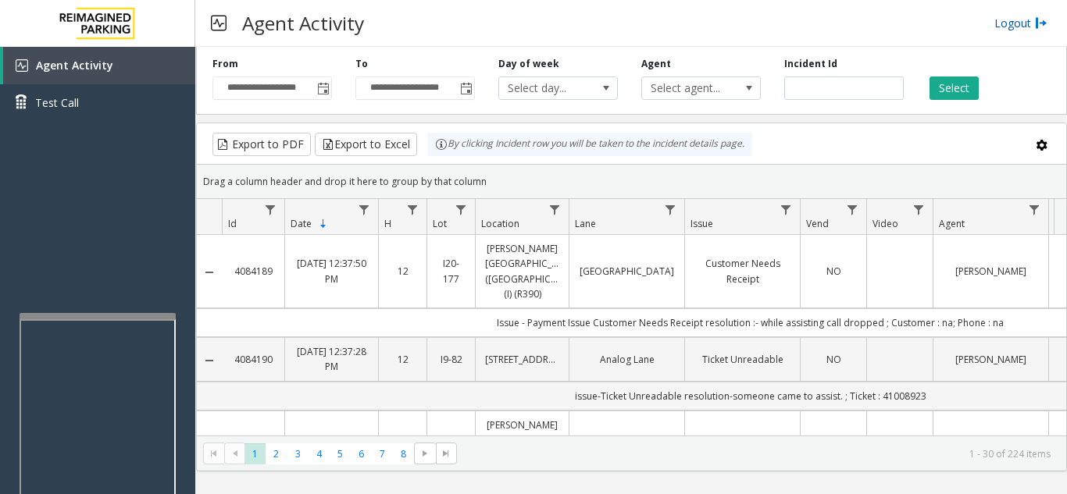
click at [1012, 22] on link "Logout" at bounding box center [1020, 23] width 53 height 16
